Goal: Task Accomplishment & Management: Complete application form

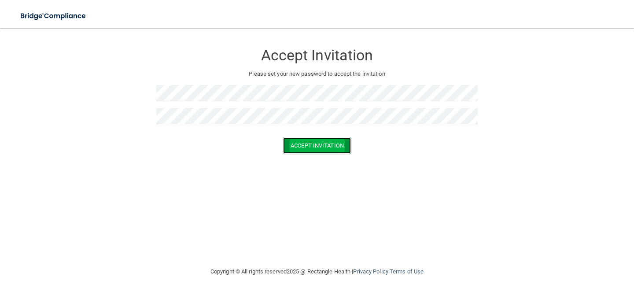
click at [324, 141] on button "Accept Invitation" at bounding box center [317, 145] width 68 height 16
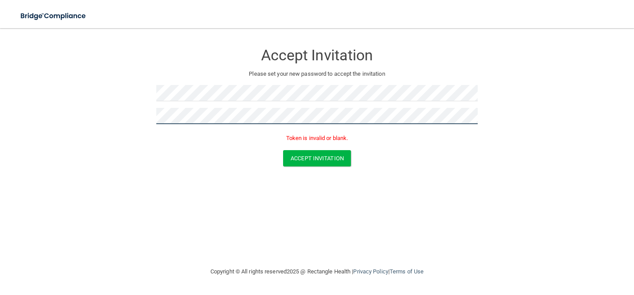
click at [283, 150] on button "Accept Invitation" at bounding box center [317, 158] width 68 height 16
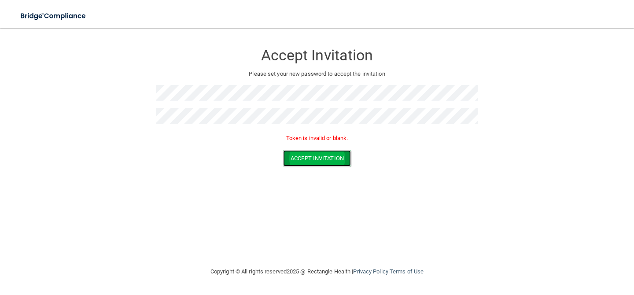
click at [314, 157] on button "Accept Invitation" at bounding box center [317, 158] width 68 height 16
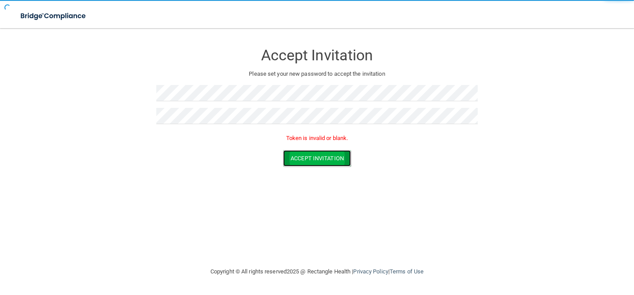
click at [314, 157] on button "Accept Invitation" at bounding box center [317, 158] width 68 height 16
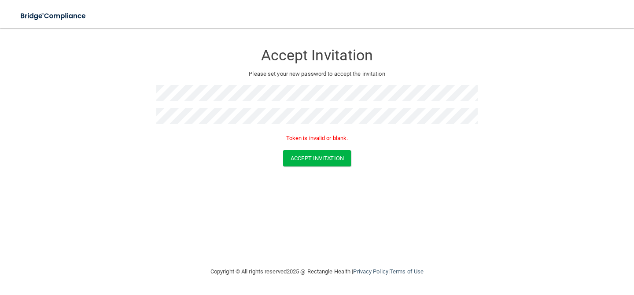
click at [283, 76] on p "Please set your new password to accept the invitation" at bounding box center [317, 74] width 308 height 11
click at [284, 48] on h3 "Accept Invitation" at bounding box center [317, 55] width 322 height 16
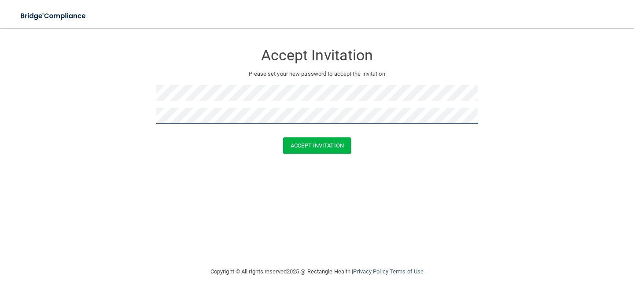
click at [283, 137] on button "Accept Invitation" at bounding box center [317, 145] width 68 height 16
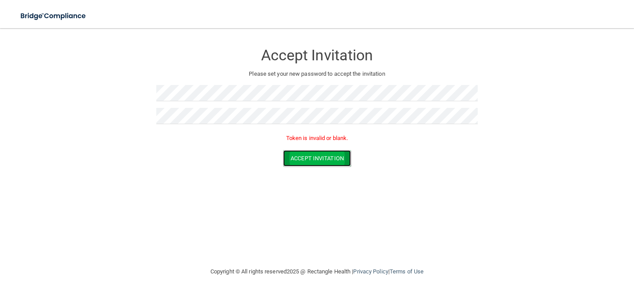
click at [306, 154] on button "Accept Invitation" at bounding box center [317, 158] width 68 height 16
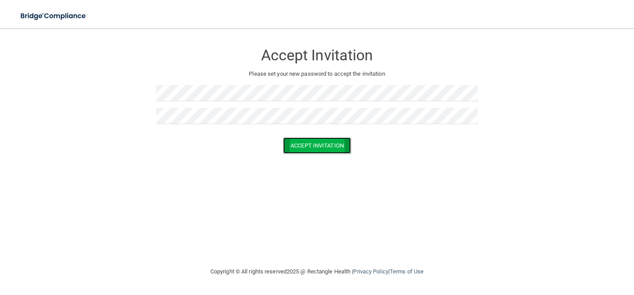
click at [323, 147] on button "Accept Invitation" at bounding box center [317, 145] width 68 height 16
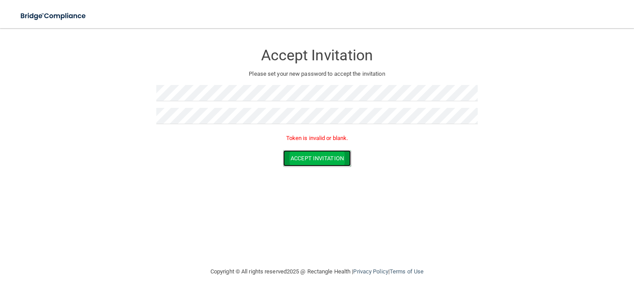
click at [322, 160] on button "Accept Invitation" at bounding box center [317, 158] width 68 height 16
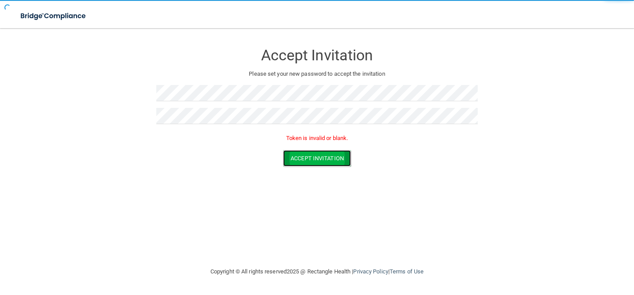
click at [322, 160] on button "Accept Invitation" at bounding box center [317, 158] width 68 height 16
